Goal: Find specific page/section: Find specific page/section

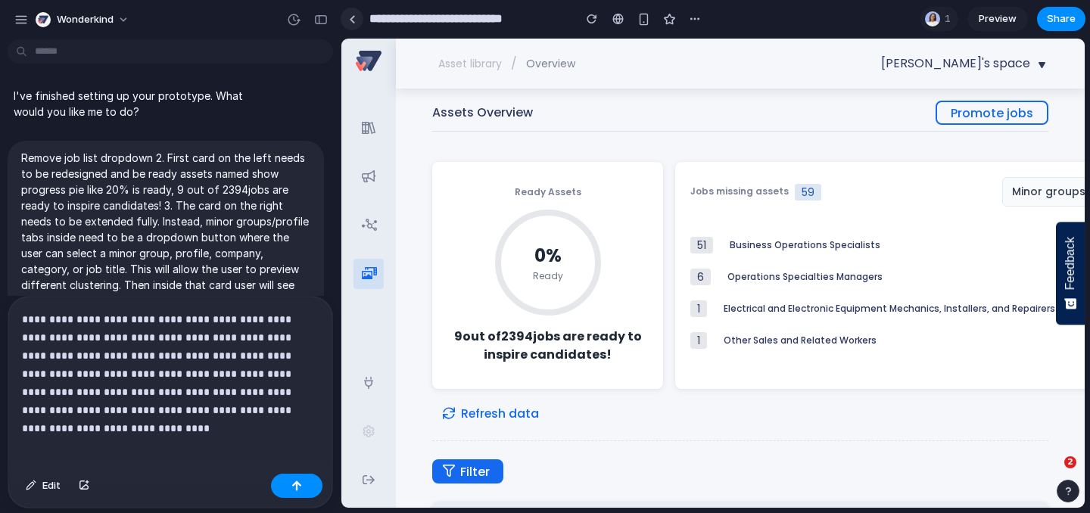
scroll to position [688, 0]
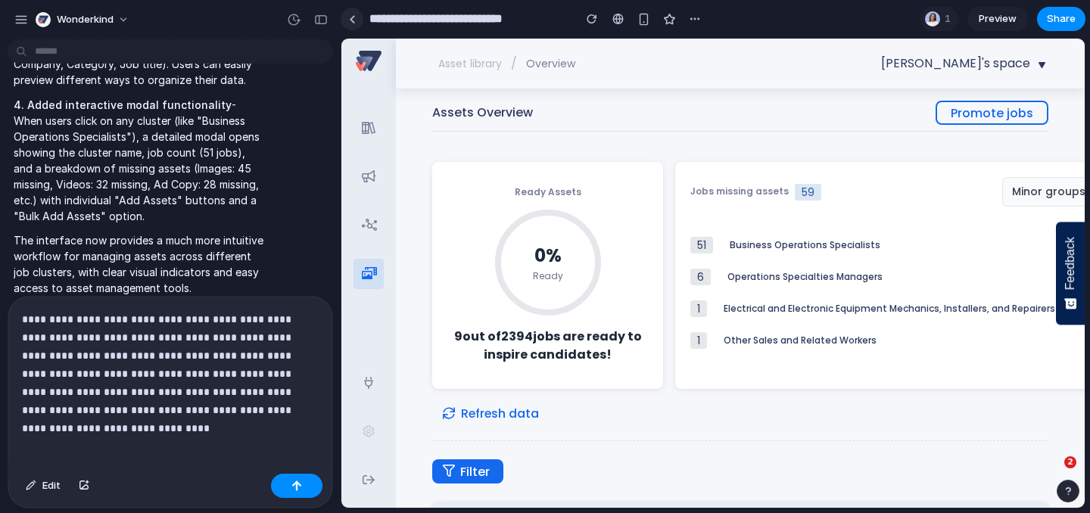
click at [351, 19] on div at bounding box center [352, 19] width 7 height 8
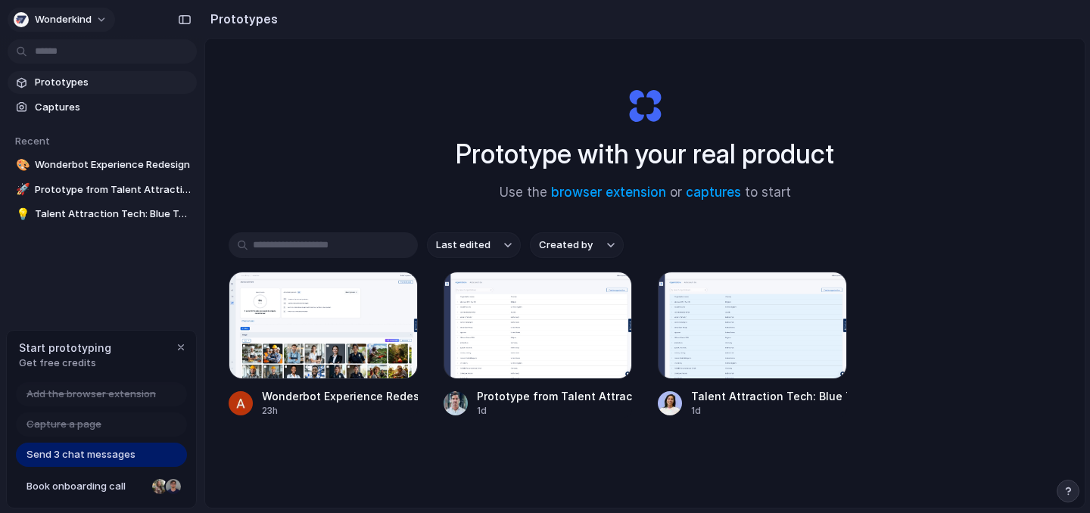
click at [58, 17] on span "Wonderkind" at bounding box center [63, 19] width 57 height 15
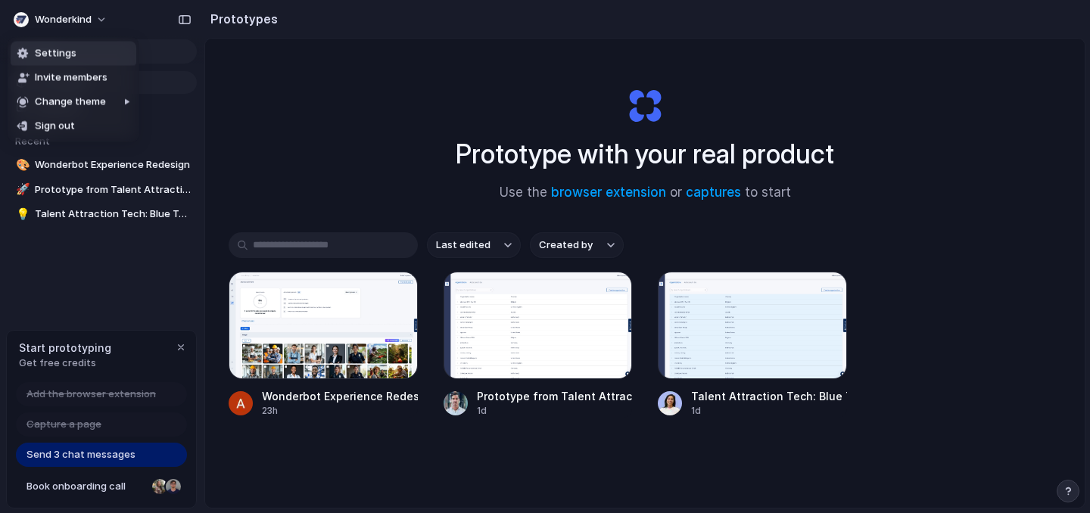
click at [413, 155] on div "Settings Invite members Change theme Sign out" at bounding box center [545, 256] width 1090 height 513
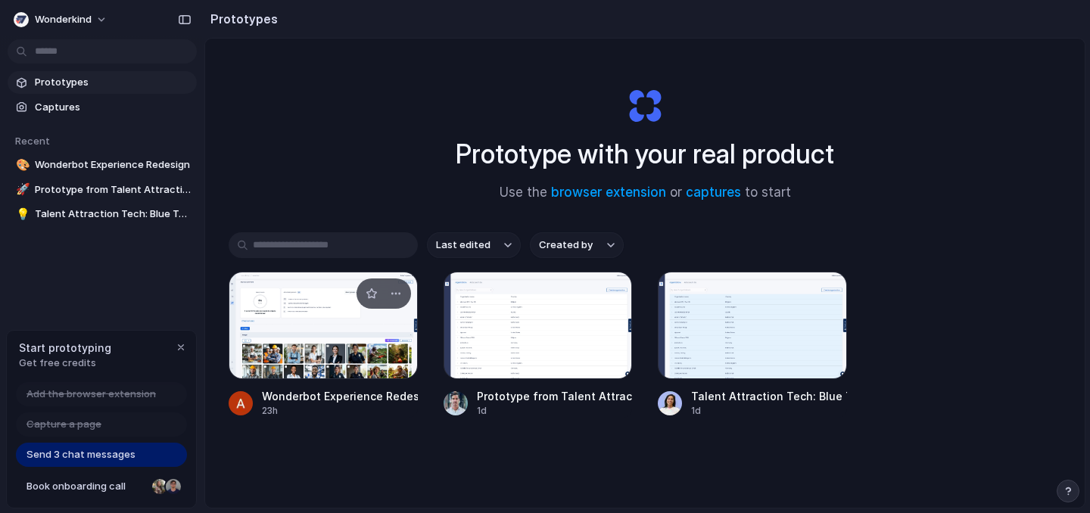
click at [272, 325] on div at bounding box center [323, 326] width 189 height 108
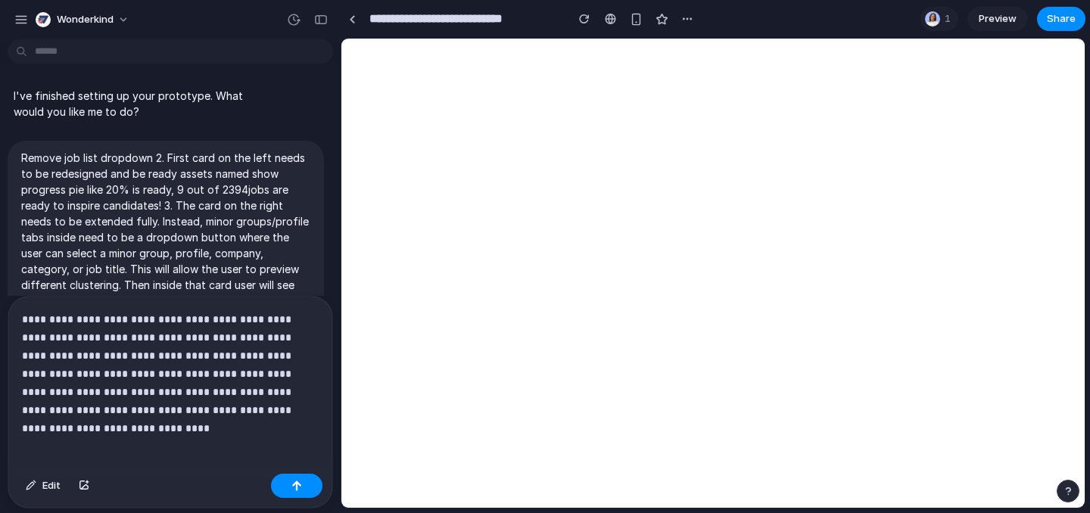
scroll to position [688, 0]
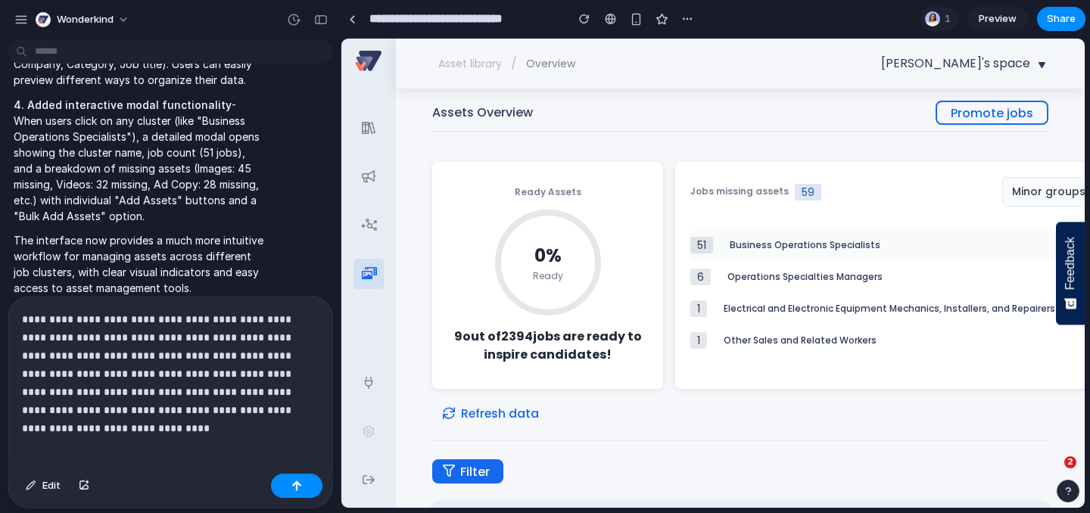
click at [861, 241] on div "Business Operations Specialists" at bounding box center [920, 245] width 381 height 11
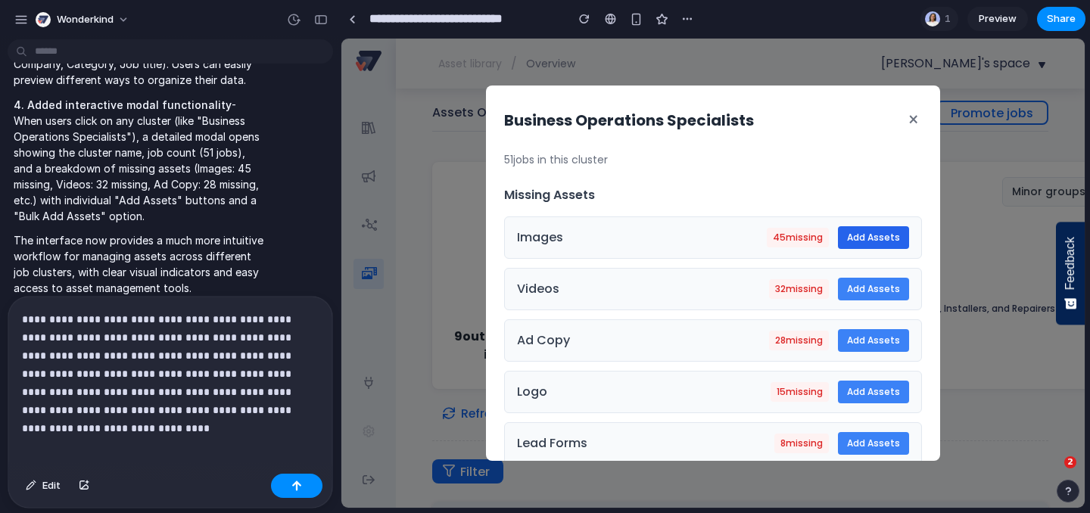
click at [887, 243] on button "Add Assets" at bounding box center [873, 237] width 71 height 23
click at [905, 117] on button "×" at bounding box center [913, 120] width 17 height 33
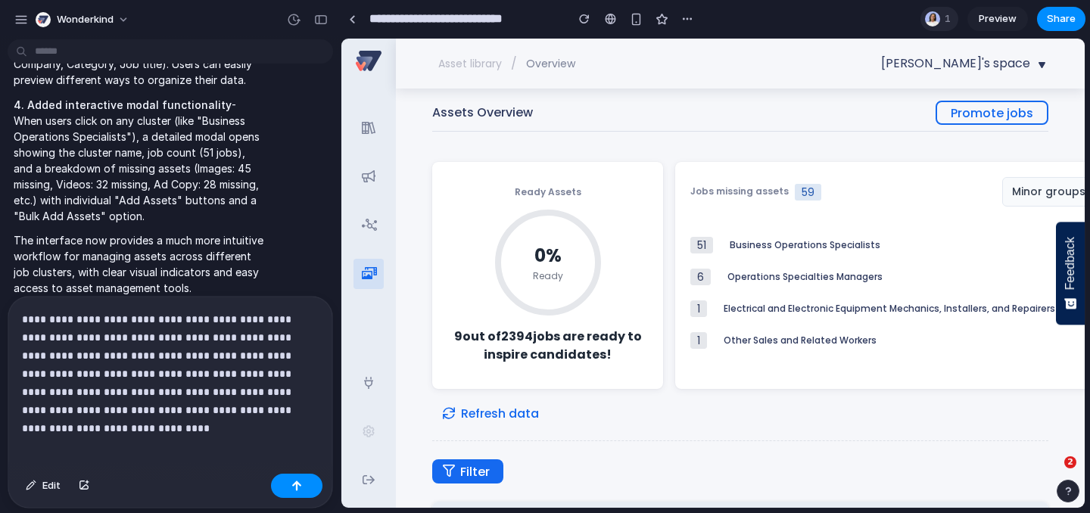
click at [936, 23] on div at bounding box center [932, 18] width 15 height 15
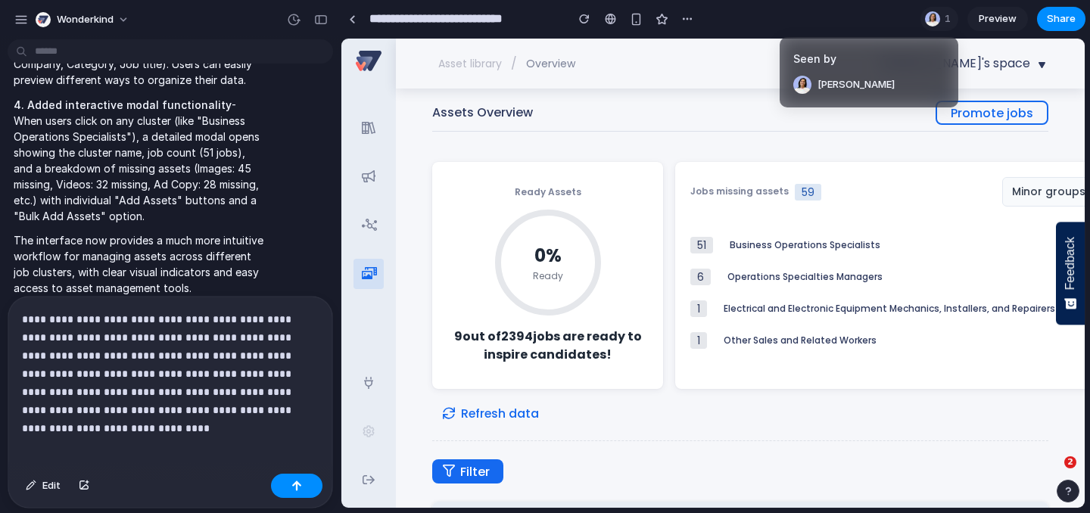
click at [866, 214] on div "Seen by [PERSON_NAME]" at bounding box center [545, 256] width 1090 height 513
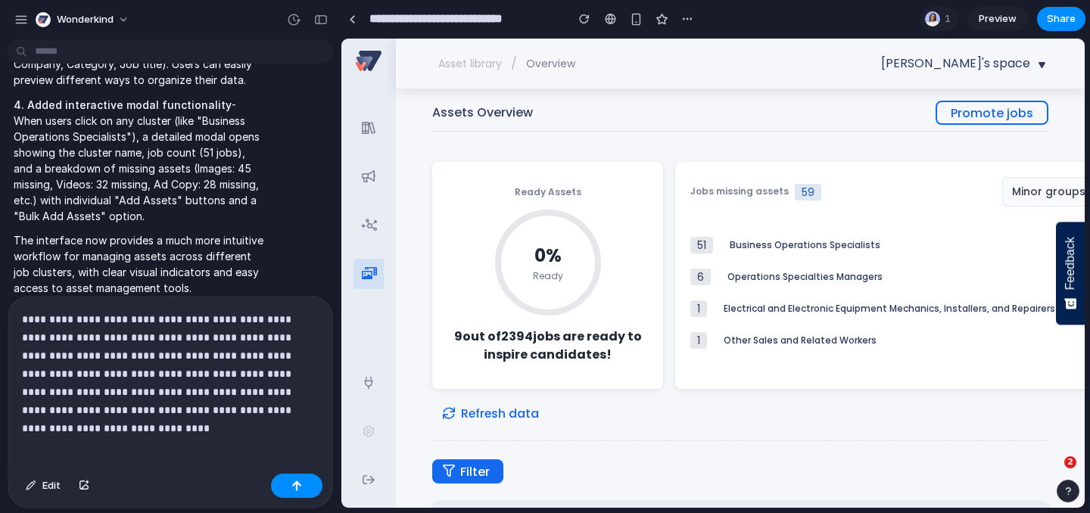
click at [1042, 193] on button "Minor groups ▼" at bounding box center [1056, 192] width 108 height 30
click at [1020, 251] on button "Profiles" at bounding box center [1056, 251] width 107 height 28
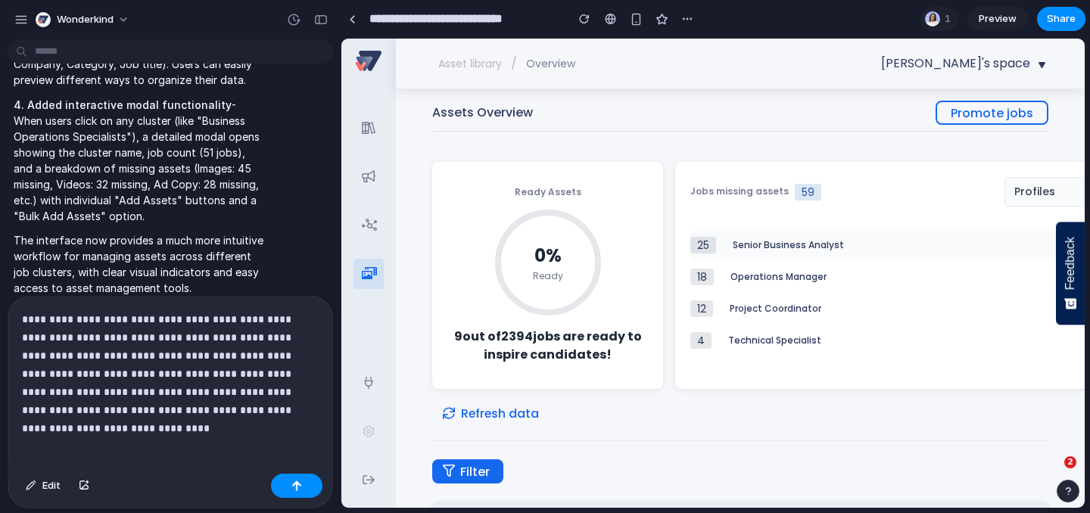
click at [787, 240] on div "Senior Business Analyst" at bounding box center [922, 245] width 378 height 11
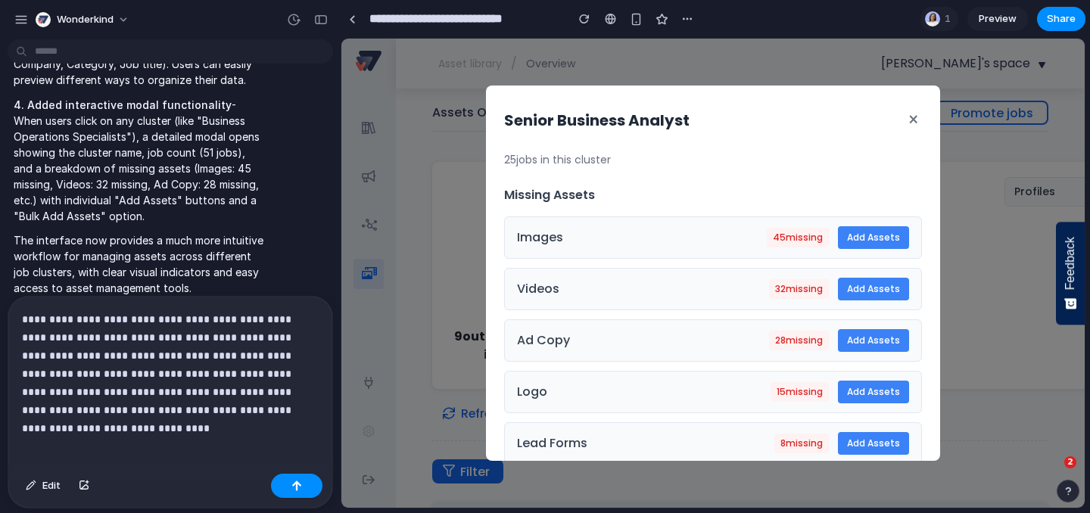
click at [494, 14] on input "**********" at bounding box center [463, 18] width 195 height 27
drag, startPoint x: 495, startPoint y: 19, endPoint x: 354, endPoint y: 15, distance: 141.6
click at [354, 15] on div "**********" at bounding box center [520, 18] width 358 height 27
type input "********"
click at [905, 118] on button "×" at bounding box center [913, 120] width 17 height 33
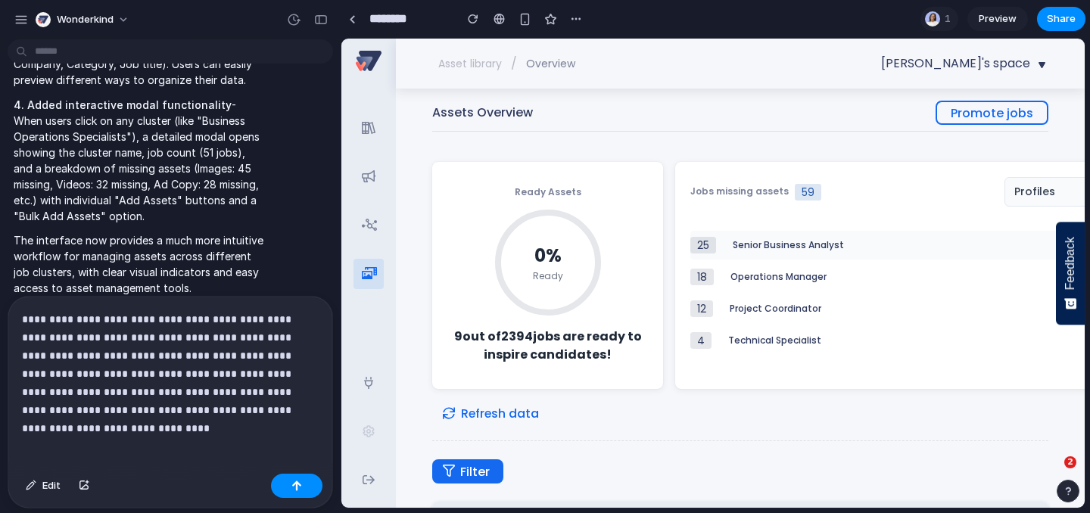
click at [799, 248] on div "Senior Business Analyst" at bounding box center [922, 245] width 378 height 11
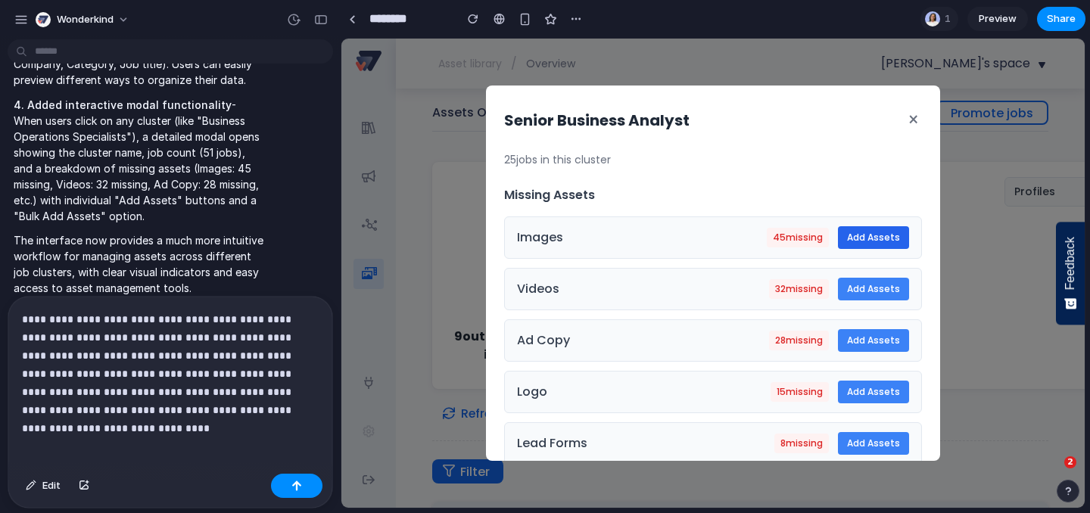
click at [849, 239] on button "Add Assets" at bounding box center [873, 237] width 71 height 23
click at [909, 120] on button "×" at bounding box center [913, 120] width 17 height 33
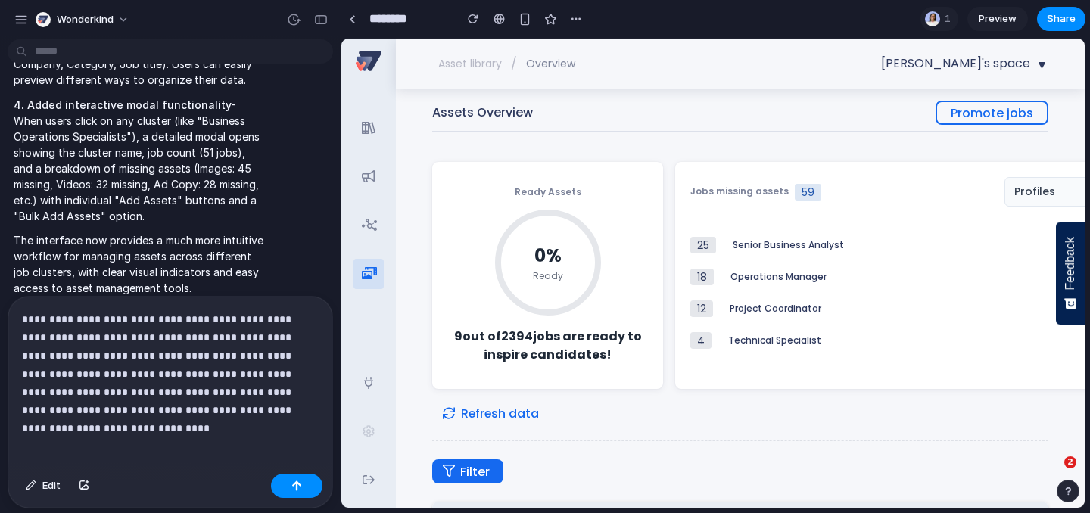
click at [477, 329] on div "9 out of 2394 jobs are ready to inspire candidates!" at bounding box center [547, 346] width 195 height 36
click at [497, 471] on button "Filter" at bounding box center [467, 472] width 71 height 24
